Goal: Information Seeking & Learning: Learn about a topic

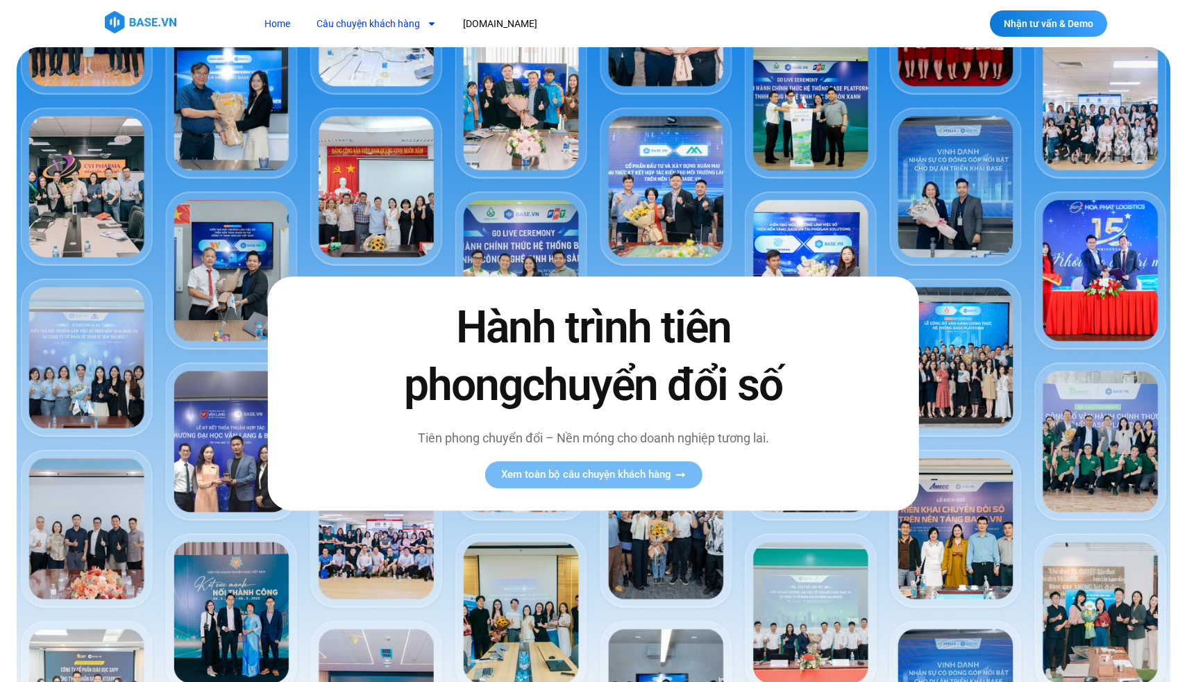
click at [362, 31] on link "Câu chuyện khách hàng" at bounding box center [376, 24] width 141 height 26
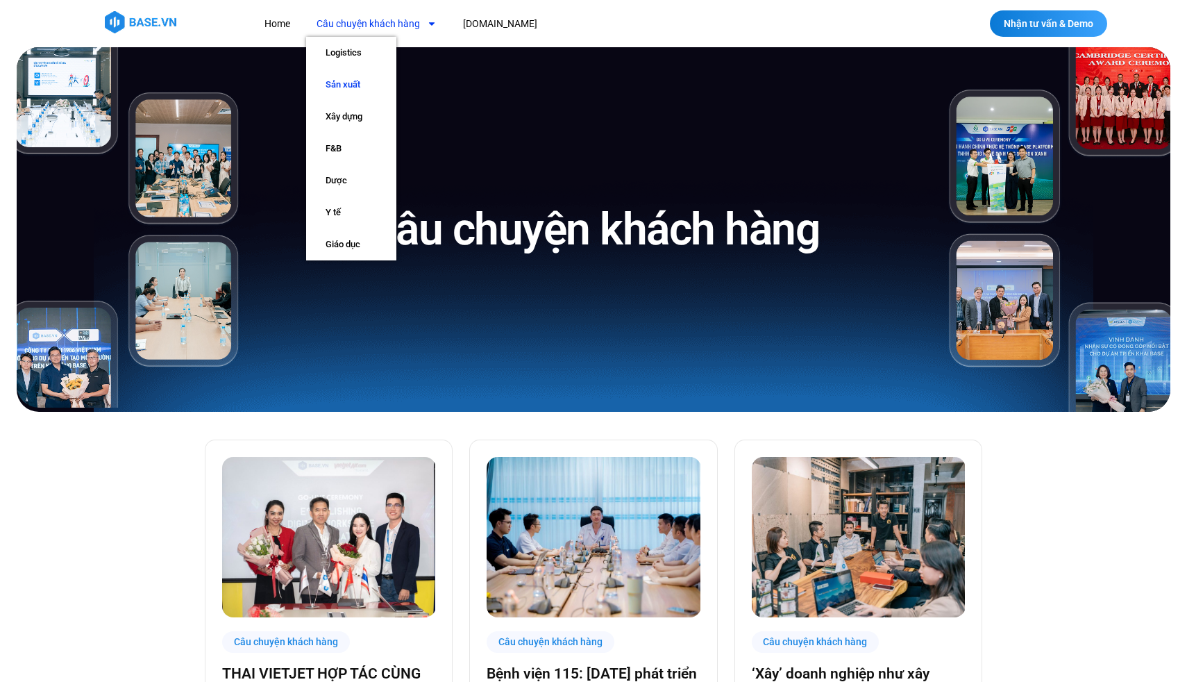
click at [360, 75] on link "Sản xuất" at bounding box center [351, 85] width 90 height 32
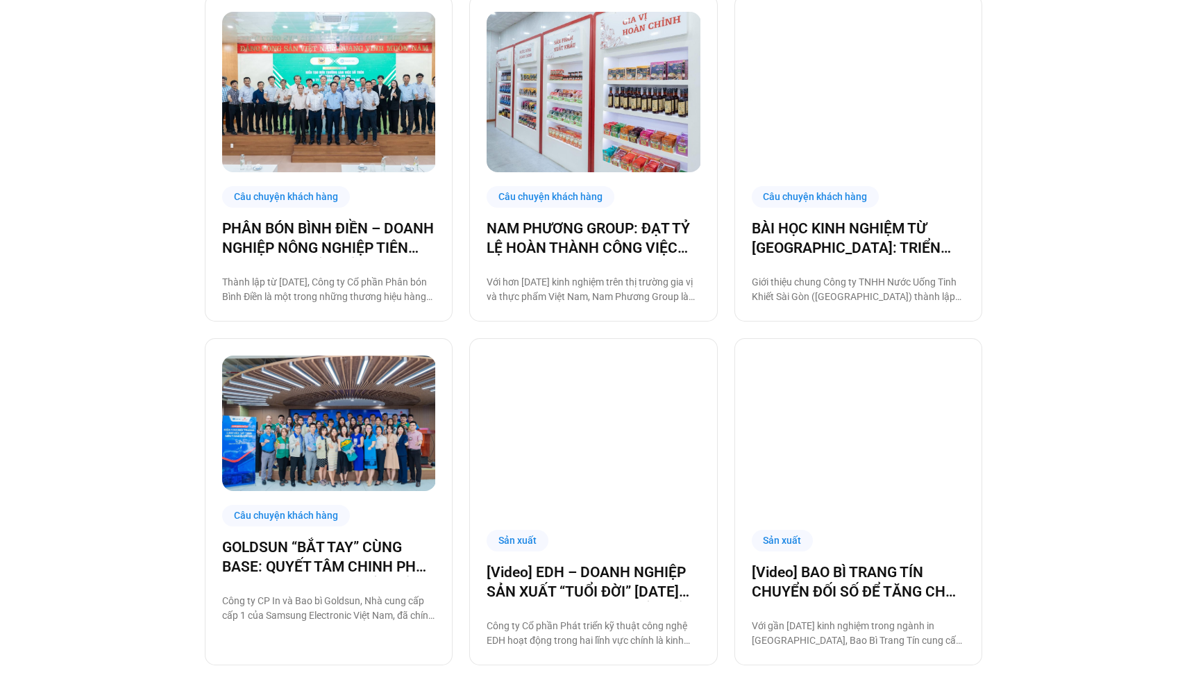
scroll to position [1192, 0]
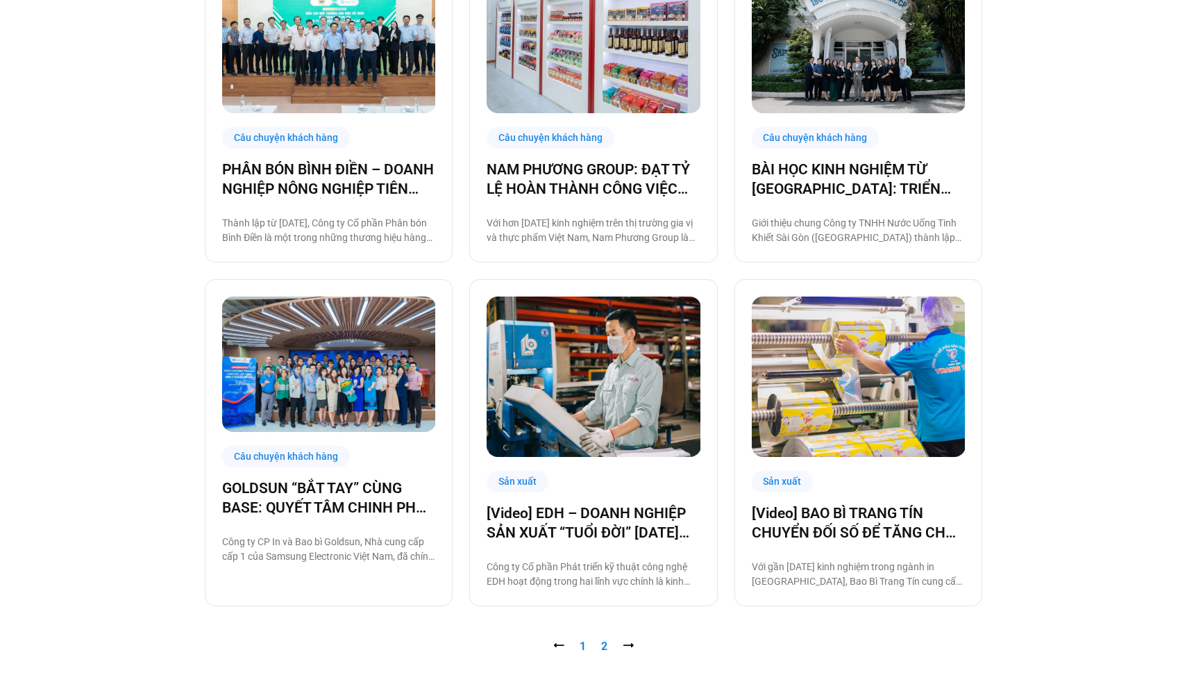
click at [603, 649] on link "Trang 2" at bounding box center [604, 646] width 6 height 13
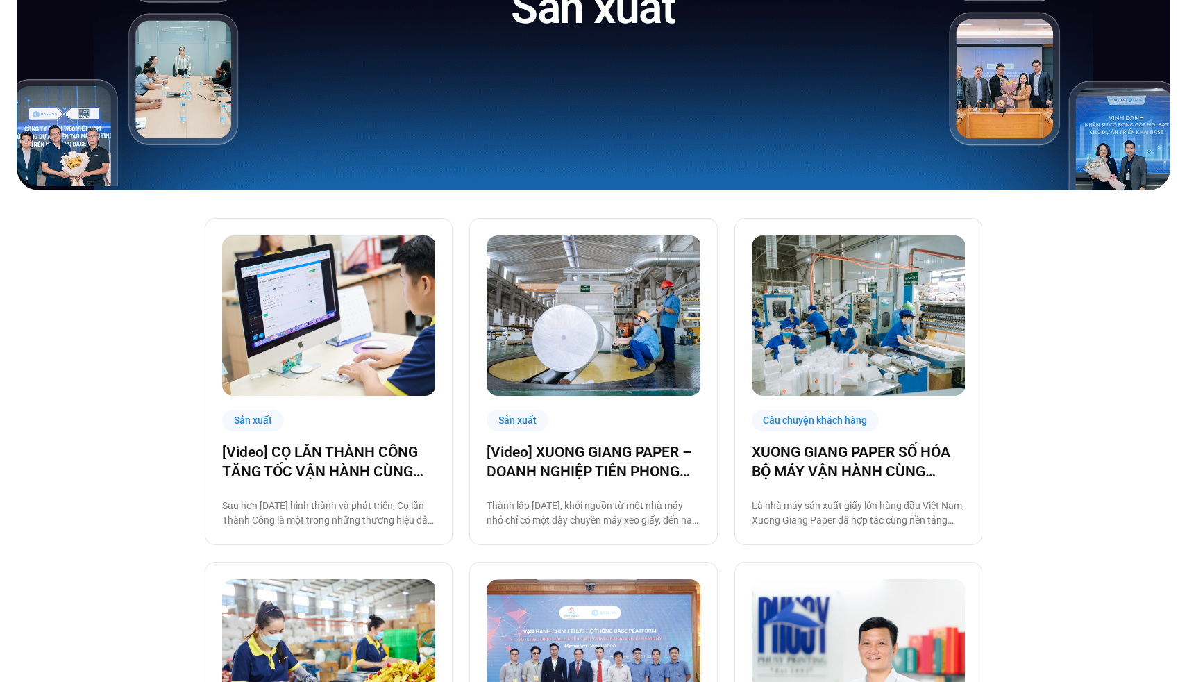
scroll to position [10, 0]
